Goal: Transaction & Acquisition: Download file/media

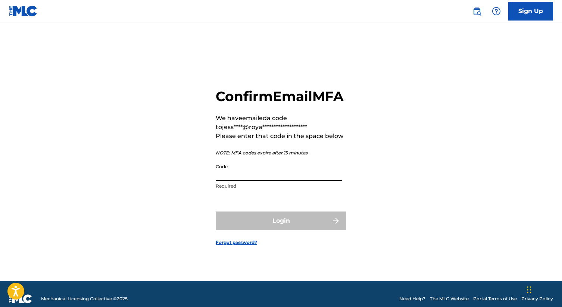
click at [263, 180] on input "Code" at bounding box center [279, 170] width 126 height 21
paste input "292589"
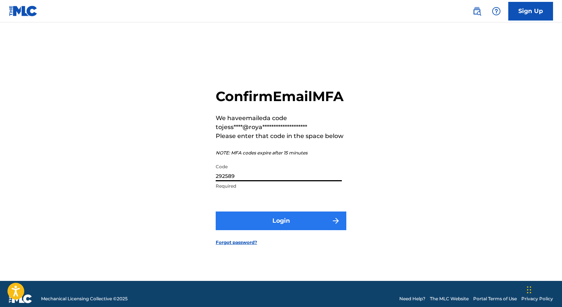
type input "292589"
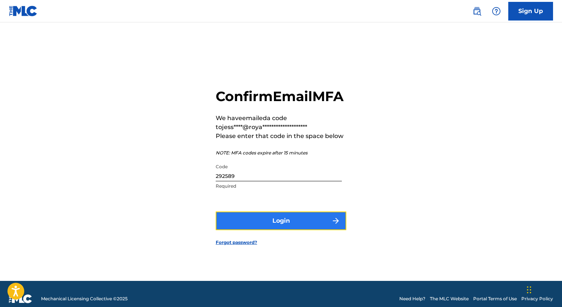
click at [273, 230] on button "Login" at bounding box center [281, 221] width 131 height 19
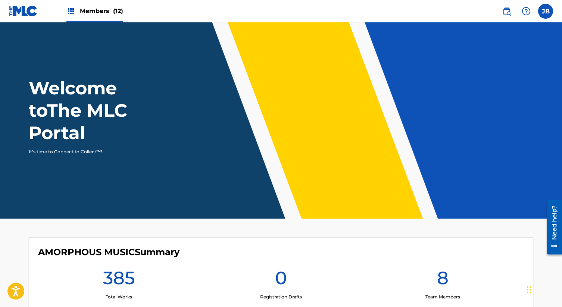
scroll to position [47, 0]
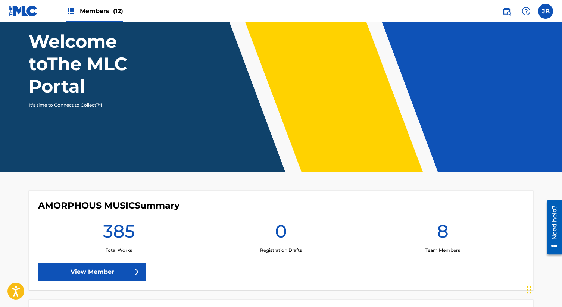
click at [72, 11] on img at bounding box center [70, 11] width 9 height 9
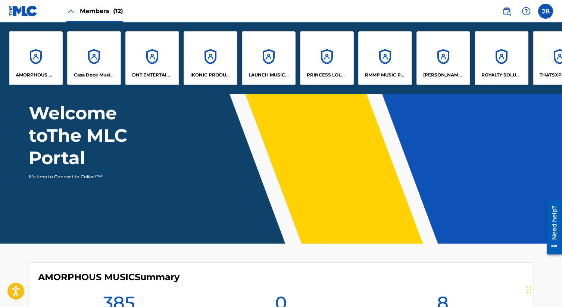
scroll to position [118, 0]
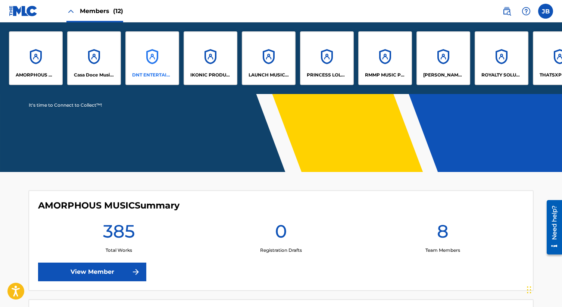
click at [161, 45] on div "DNT ENTERTAINMENT PUBLISHING" at bounding box center [152, 58] width 54 height 54
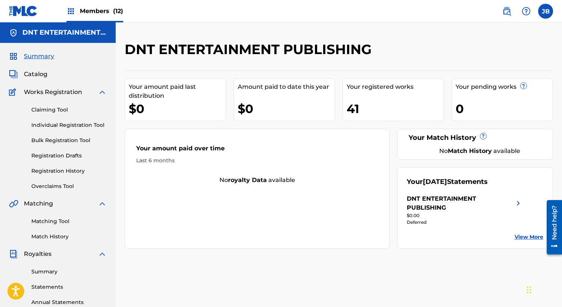
scroll to position [93, 0]
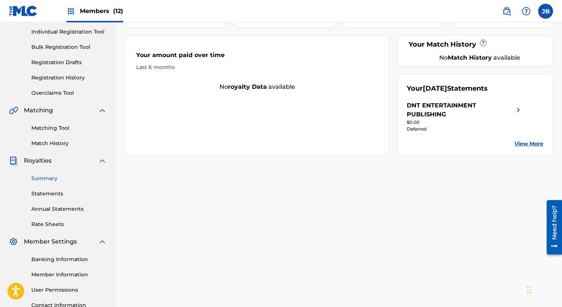
click at [54, 178] on link "Summary" at bounding box center [68, 179] width 75 height 8
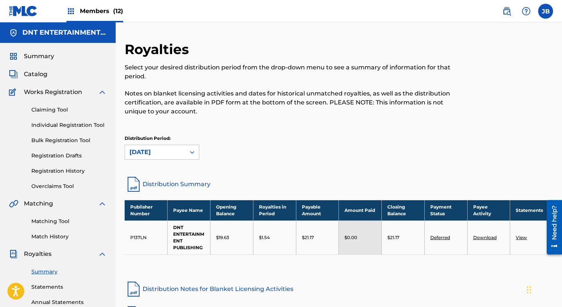
scroll to position [93, 0]
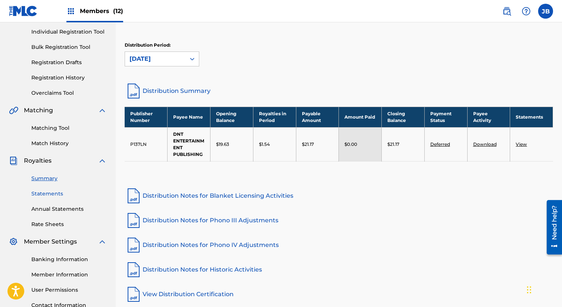
click at [52, 193] on link "Statements" at bounding box center [68, 194] width 75 height 8
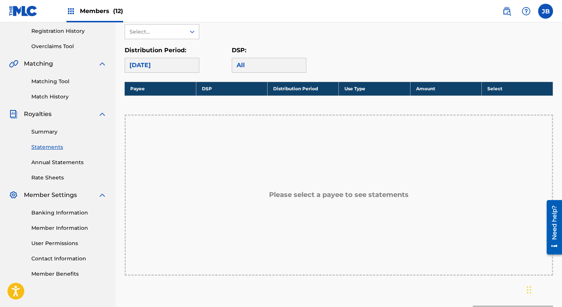
scroll to position [93, 0]
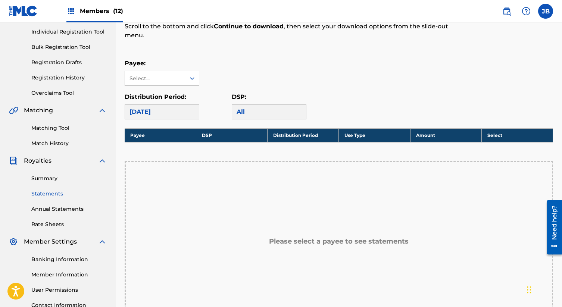
click at [184, 85] on div "Select..." at bounding box center [155, 78] width 60 height 14
click at [176, 108] on div "DNT ENTERTAINMENT PUBLISHING" at bounding box center [162, 104] width 74 height 37
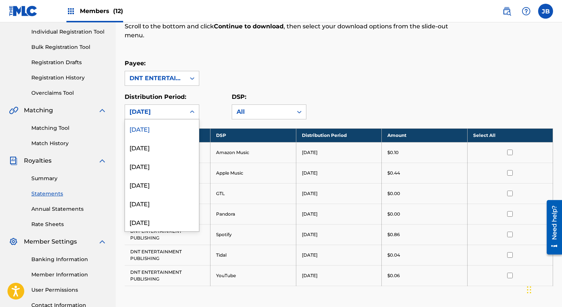
click at [158, 107] on div "[DATE]" at bounding box center [155, 112] width 60 height 14
click at [158, 141] on div "[DATE]" at bounding box center [162, 147] width 74 height 19
click at [169, 109] on div "[DATE]" at bounding box center [156, 112] width 52 height 9
click at [156, 167] on div "[DATE]" at bounding box center [162, 166] width 74 height 19
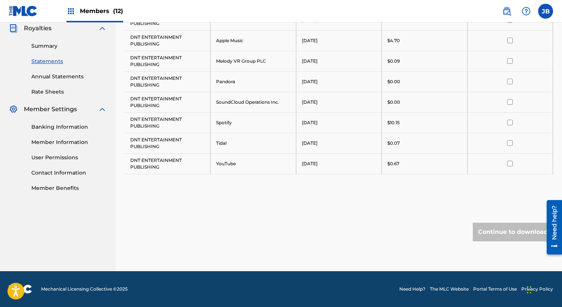
scroll to position [86, 0]
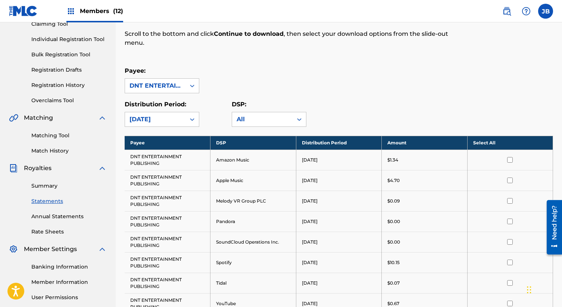
click at [175, 116] on div "[DATE]" at bounding box center [156, 119] width 52 height 9
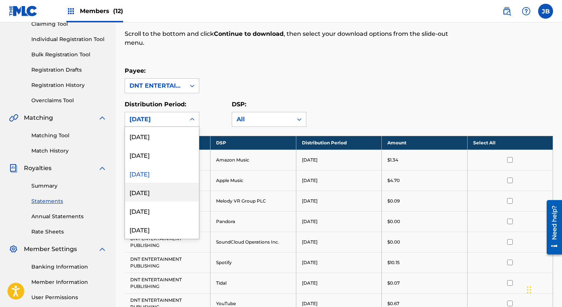
click at [162, 191] on div "[DATE]" at bounding box center [162, 192] width 74 height 19
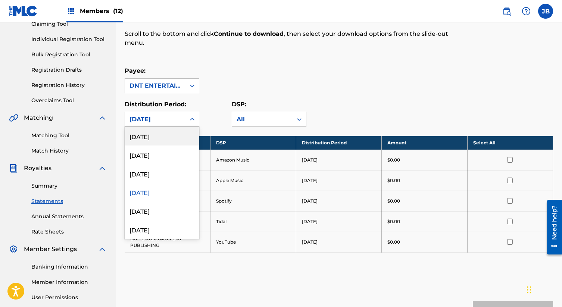
click at [175, 118] on div "[DATE]" at bounding box center [156, 119] width 52 height 9
click at [157, 208] on div "[DATE]" at bounding box center [162, 211] width 74 height 19
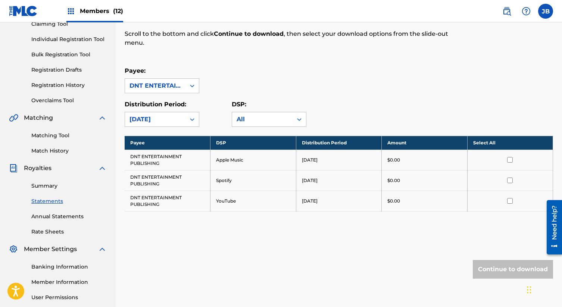
click at [163, 115] on div "[DATE]" at bounding box center [156, 119] width 52 height 9
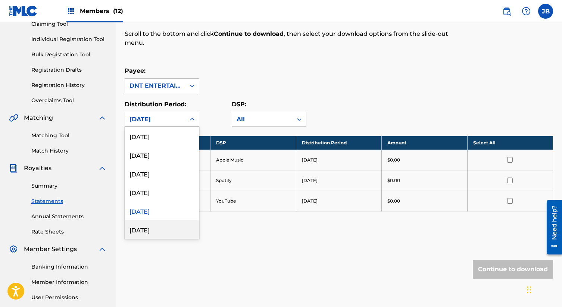
click at [150, 228] on div "[DATE]" at bounding box center [162, 229] width 74 height 19
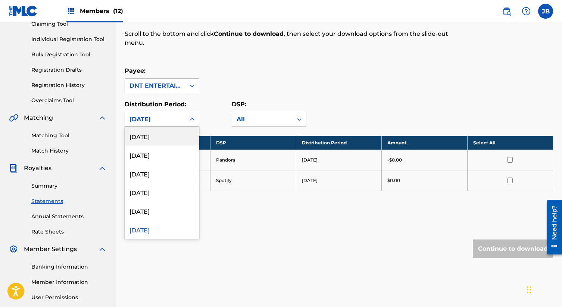
click at [166, 121] on div "[DATE]" at bounding box center [156, 119] width 52 height 9
click at [156, 210] on div "[DATE]" at bounding box center [162, 211] width 74 height 19
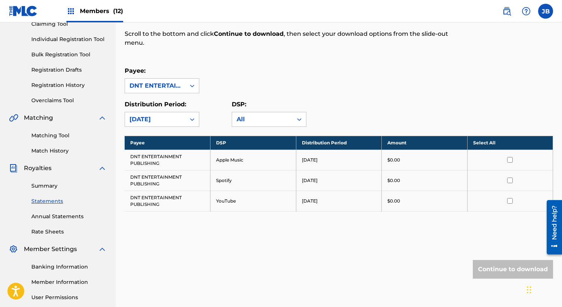
click at [161, 123] on div "[DATE]" at bounding box center [156, 119] width 52 height 9
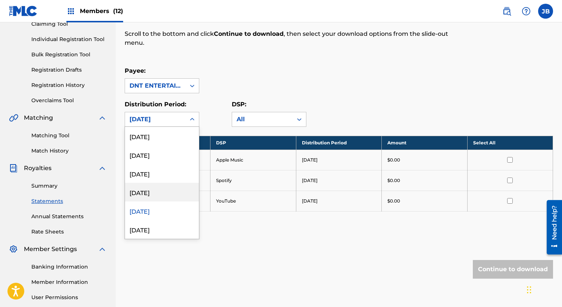
click at [155, 193] on div "[DATE]" at bounding box center [162, 192] width 74 height 19
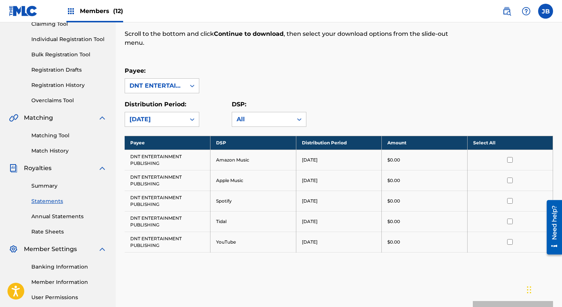
click at [156, 116] on div "[DATE]" at bounding box center [156, 119] width 52 height 9
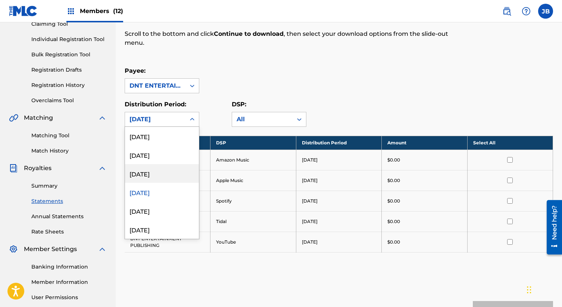
click at [154, 172] on div "[DATE]" at bounding box center [162, 173] width 74 height 19
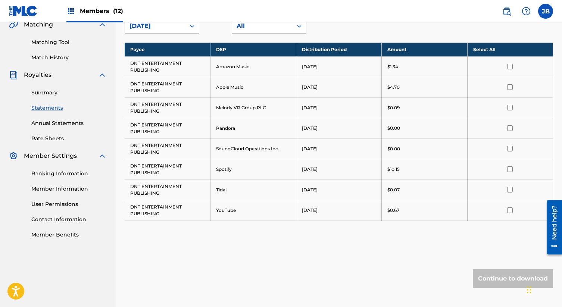
scroll to position [133, 0]
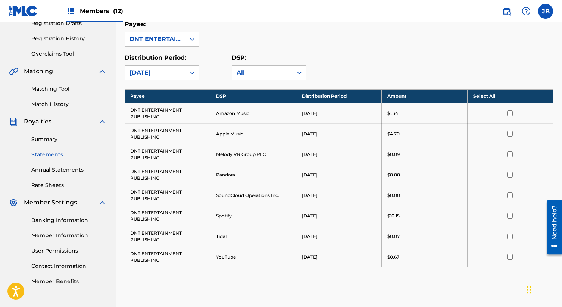
click at [516, 94] on th "Select All" at bounding box center [510, 96] width 86 height 14
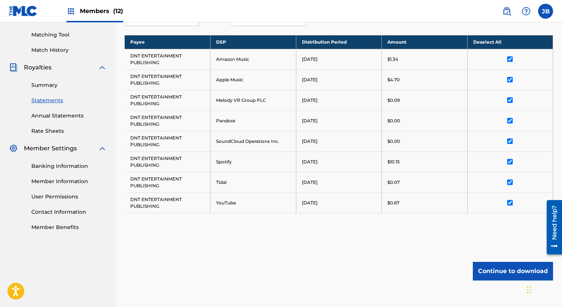
scroll to position [226, 0]
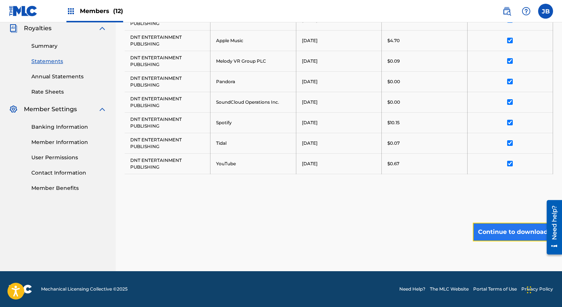
click at [508, 236] on button "Continue to download" at bounding box center [513, 232] width 80 height 19
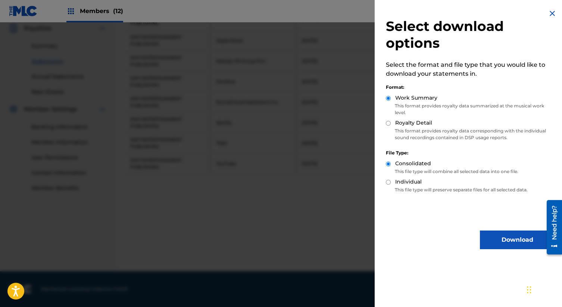
click at [387, 124] on input "Royalty Detail" at bounding box center [388, 123] width 5 height 5
radio input "true"
click at [491, 240] on button "Download" at bounding box center [517, 240] width 75 height 19
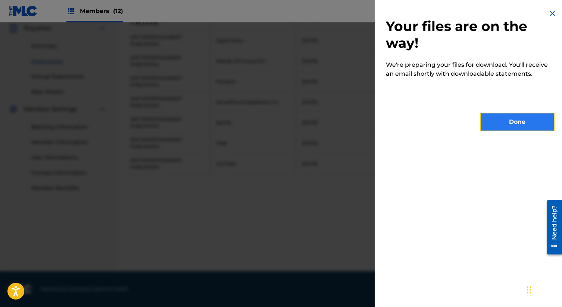
click at [518, 118] on button "Done" at bounding box center [517, 122] width 75 height 19
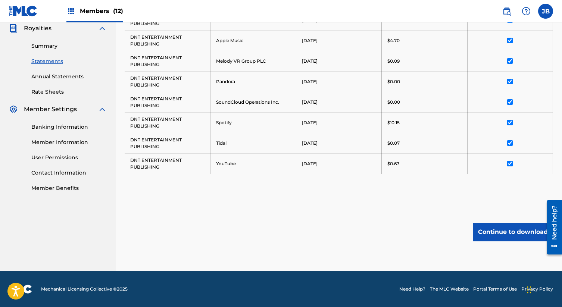
click at [209, 202] on div "Royalty Statements Select your desired payee from the Payee drop-down menu. The…" at bounding box center [339, 43] width 429 height 456
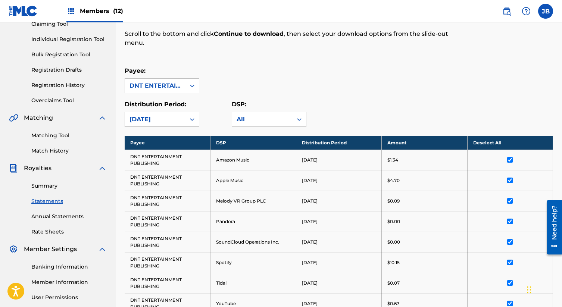
click at [164, 122] on div "[DATE]" at bounding box center [156, 119] width 52 height 9
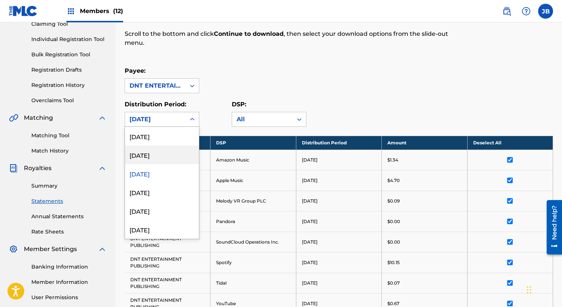
click at [152, 152] on div "[DATE]" at bounding box center [162, 155] width 74 height 19
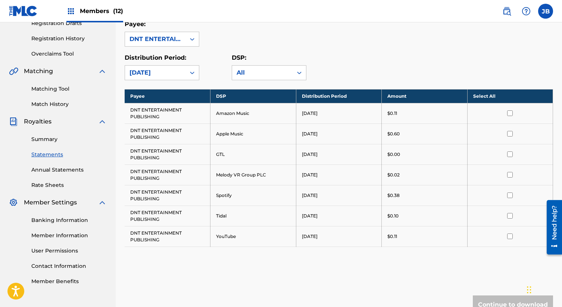
scroll to position [179, 0]
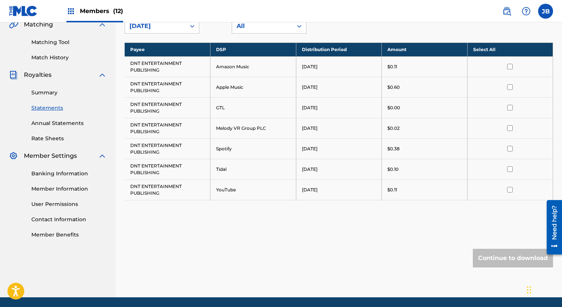
click at [510, 58] on td at bounding box center [510, 66] width 86 height 21
click at [510, 64] on input "checkbox" at bounding box center [510, 67] width 6 height 6
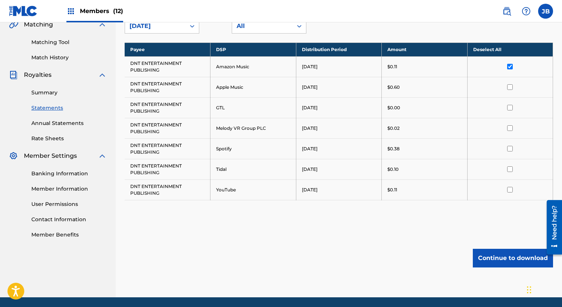
click at [509, 43] on th "Deselect All" at bounding box center [510, 50] width 86 height 14
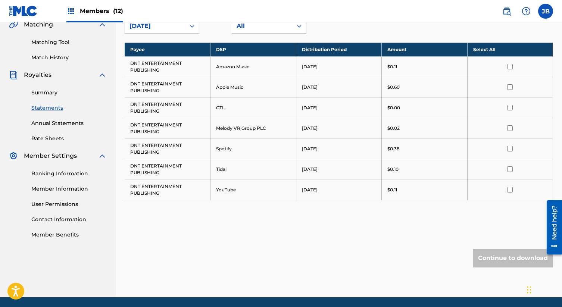
click at [516, 49] on th "Select All" at bounding box center [510, 50] width 86 height 14
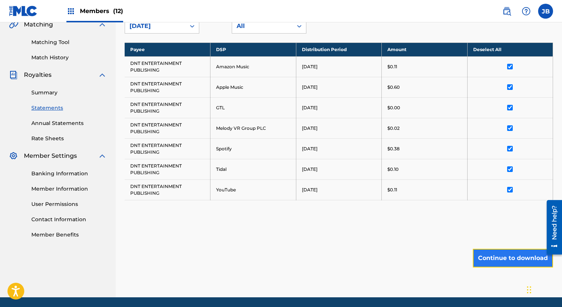
click at [502, 258] on button "Continue to download" at bounding box center [513, 258] width 80 height 19
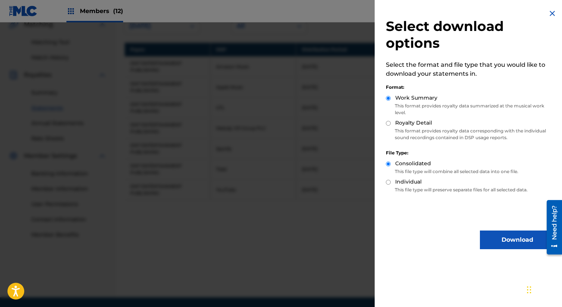
click at [389, 123] on input "Royalty Detail" at bounding box center [388, 123] width 5 height 5
radio input "true"
click at [508, 241] on button "Download" at bounding box center [517, 240] width 75 height 19
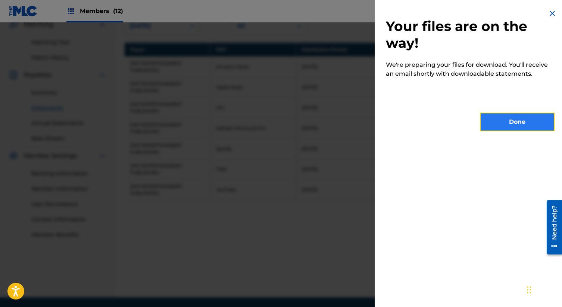
click at [532, 113] on button "Done" at bounding box center [517, 122] width 75 height 19
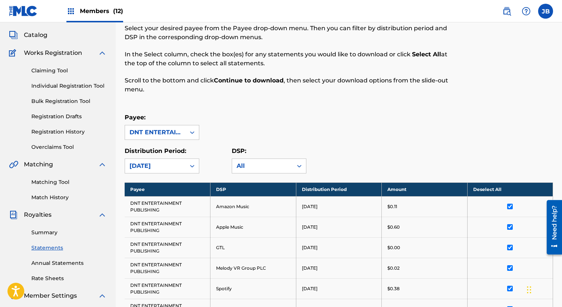
scroll to position [0, 0]
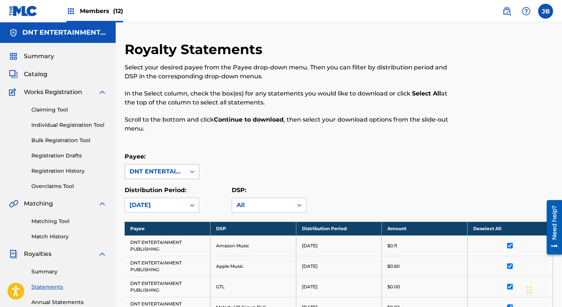
click at [168, 168] on div "DNT ENTERTAINMENT PUBLISHING" at bounding box center [156, 171] width 52 height 9
click at [265, 130] on p "Scroll to the bottom and click Continue to download , then select your download…" at bounding box center [290, 124] width 330 height 18
click at [162, 206] on div "[DATE]" at bounding box center [162, 205] width 75 height 15
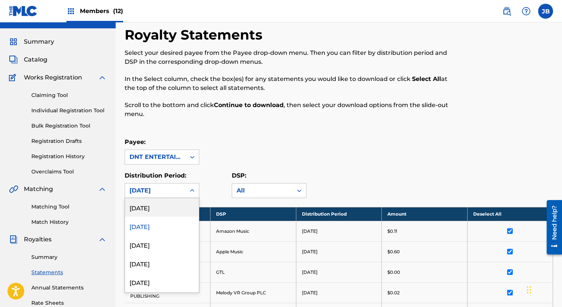
scroll to position [65, 0]
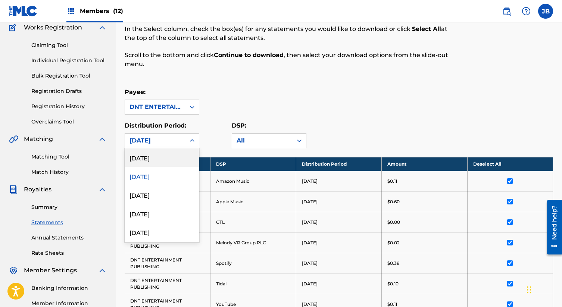
click at [168, 160] on div "[DATE]" at bounding box center [162, 157] width 74 height 19
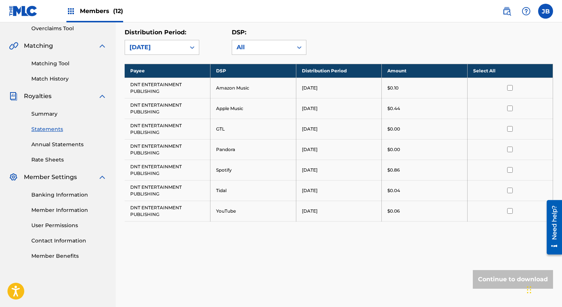
scroll to position [205, 0]
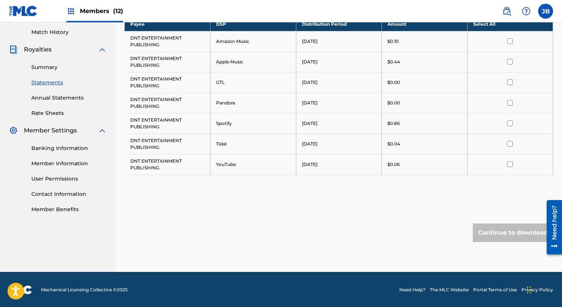
click at [507, 30] on th "Select All" at bounding box center [510, 24] width 86 height 14
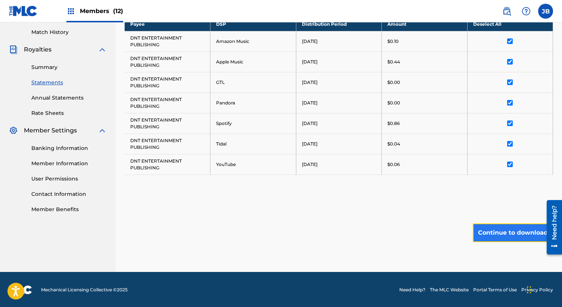
click at [510, 230] on button "Continue to download" at bounding box center [513, 233] width 80 height 19
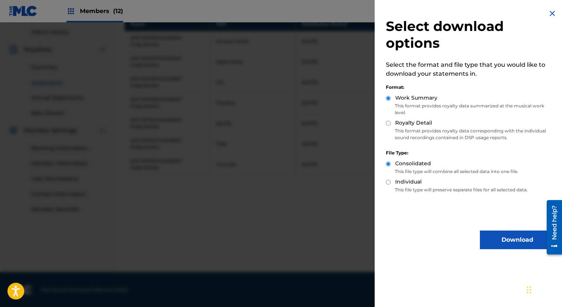
scroll to position [158, 0]
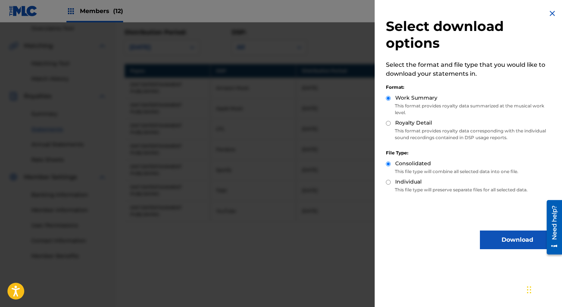
click at [401, 125] on label "Royalty Detail" at bounding box center [413, 123] width 37 height 8
click at [391, 125] on input "Royalty Detail" at bounding box center [388, 123] width 5 height 5
radio input "true"
click at [504, 239] on button "Download" at bounding box center [517, 240] width 75 height 19
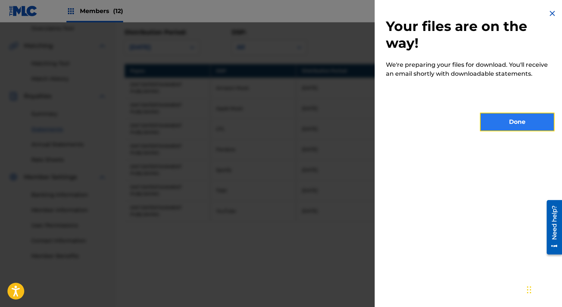
click at [488, 123] on button "Done" at bounding box center [517, 122] width 75 height 19
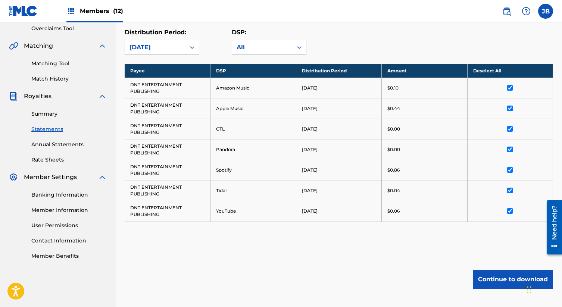
click at [8, 257] on div "Summary Catalog Works Registration Claiming Tool Individual Registration Tool B…" at bounding box center [58, 77] width 116 height 384
click at [41, 116] on link "Summary" at bounding box center [68, 114] width 75 height 8
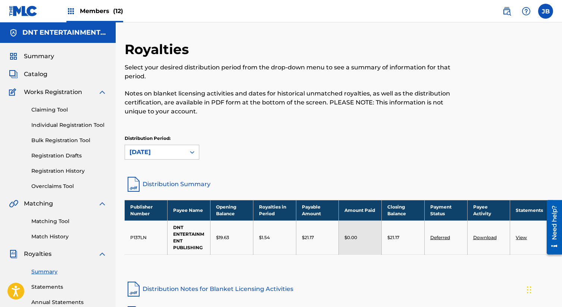
click at [142, 237] on td "P137LN" at bounding box center [146, 238] width 43 height 34
copy td "P137LN"
click at [49, 221] on link "Matching Tool" at bounding box center [68, 222] width 75 height 8
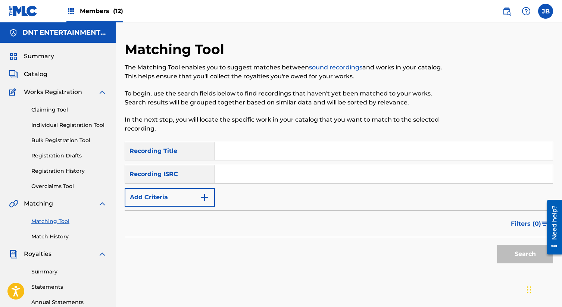
click at [72, 10] on img at bounding box center [70, 11] width 9 height 9
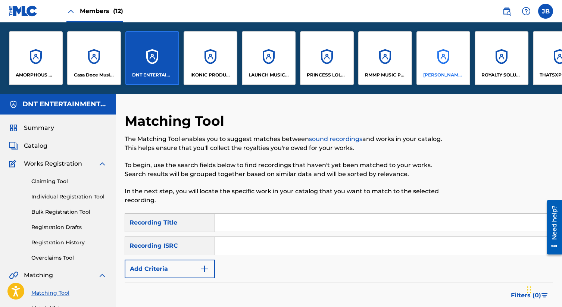
click at [441, 62] on div "[PERSON_NAME] MUSIC GROUP LLC" at bounding box center [444, 58] width 54 height 54
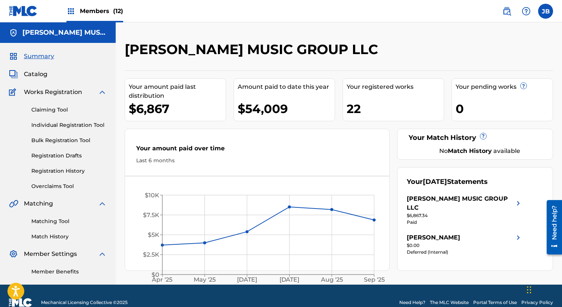
drag, startPoint x: 137, startPoint y: 130, endPoint x: 141, endPoint y: 155, distance: 25.4
click at [137, 130] on div "Your amount paid over time Last 6 months [DATE] May '[DATE] [DATE] '[DATE] Sep …" at bounding box center [257, 200] width 265 height 142
click at [16, 55] on img at bounding box center [13, 56] width 9 height 9
click at [72, 9] on img at bounding box center [70, 11] width 9 height 9
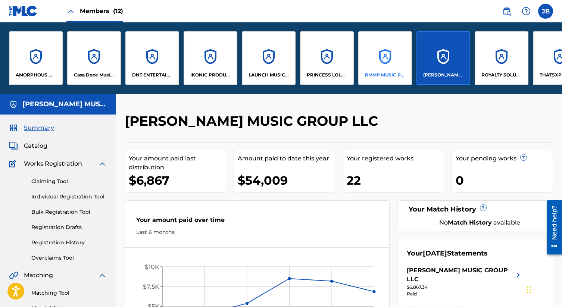
click at [372, 64] on div "RMMP MUSIC PUBLISHING" at bounding box center [385, 58] width 54 height 54
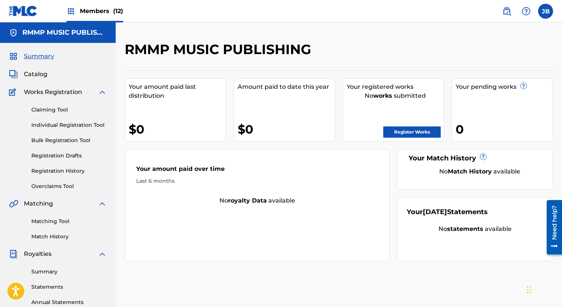
click at [69, 14] on img at bounding box center [70, 11] width 9 height 9
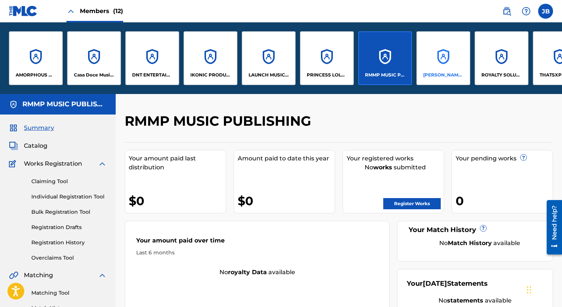
click at [457, 55] on div "[PERSON_NAME] MUSIC GROUP LLC" at bounding box center [444, 58] width 54 height 54
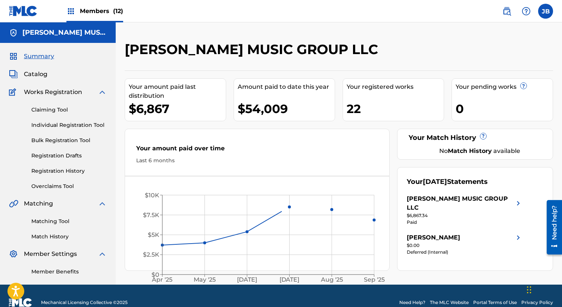
scroll to position [13, 0]
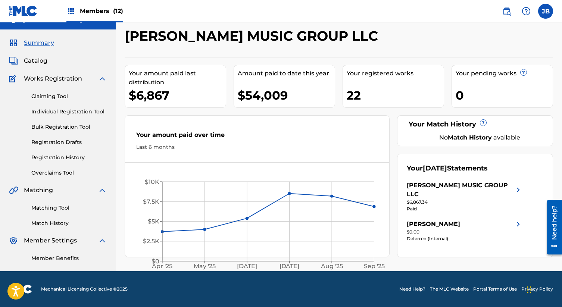
drag, startPoint x: 514, startPoint y: 94, endPoint x: 513, endPoint y: 102, distance: 7.9
click at [514, 94] on div "0" at bounding box center [504, 95] width 97 height 17
